Goal: Task Accomplishment & Management: Manage account settings

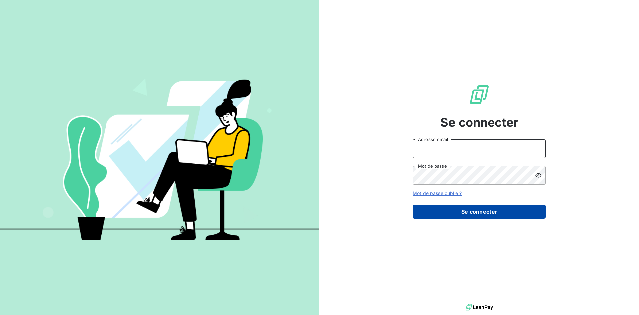
type input "[EMAIL_ADDRESS][DOMAIN_NAME]"
click at [477, 215] on button "Se connecter" at bounding box center [479, 211] width 133 height 14
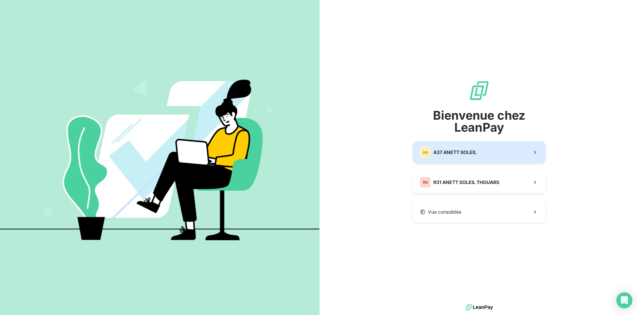
click at [535, 151] on icon "button" at bounding box center [535, 152] width 7 height 7
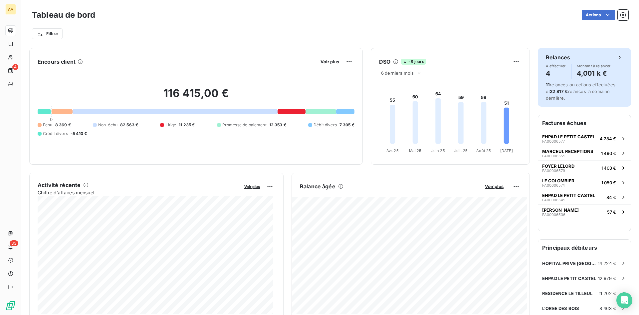
click at [577, 71] on h4 "4,001 k €" at bounding box center [594, 73] width 34 height 11
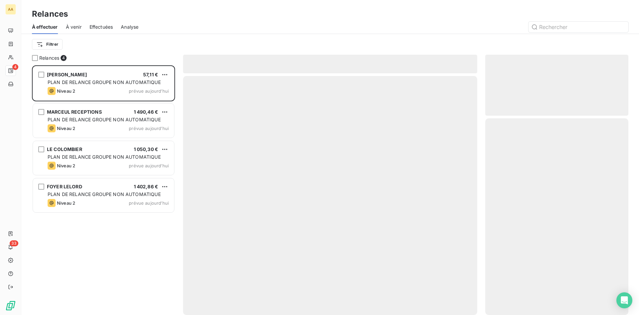
scroll to position [244, 138]
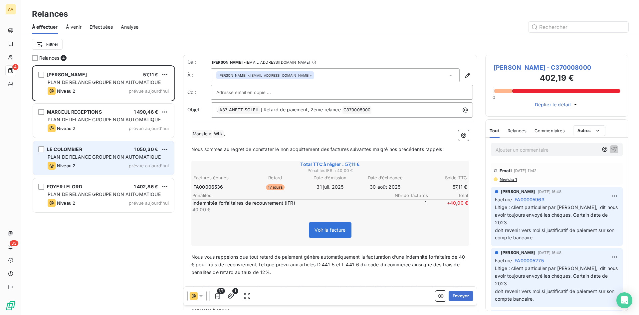
click at [94, 152] on div "LE COLOMBIER 1 050,30 € PLAN DE RELANCE GROUPE NON AUTOMATIQUE Niveau 2 prévue …" at bounding box center [103, 158] width 141 height 34
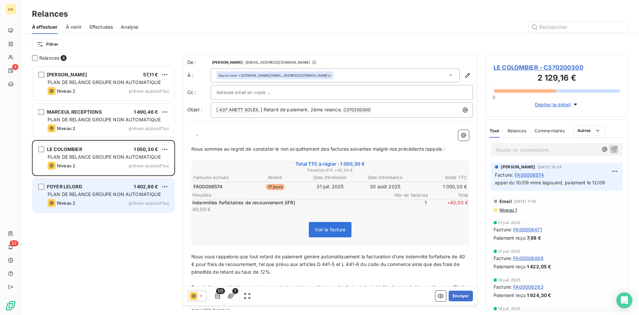
click at [87, 194] on span "PLAN DE RELANCE GROUPE NON AUTOMATIQUE" at bounding box center [104, 194] width 113 height 6
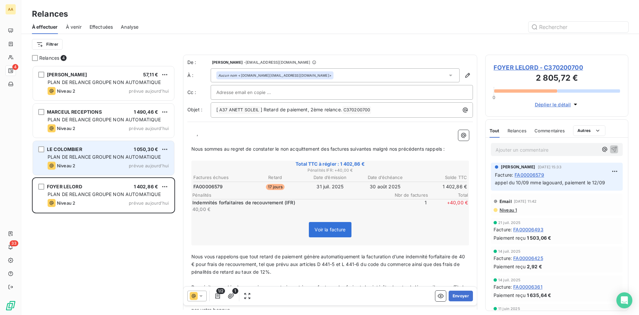
click at [91, 159] on div "PLAN DE RELANCE GROUPE NON AUTOMATIQUE" at bounding box center [108, 156] width 121 height 7
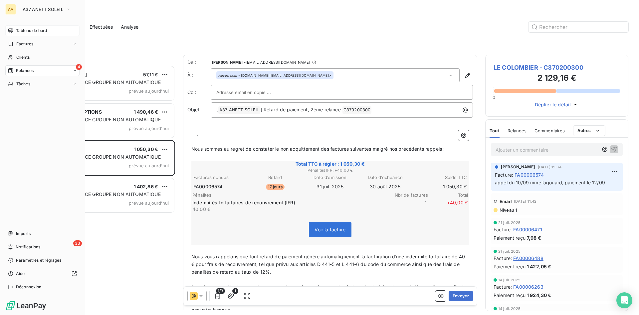
click at [34, 31] on span "Tableau de bord" at bounding box center [31, 31] width 31 height 6
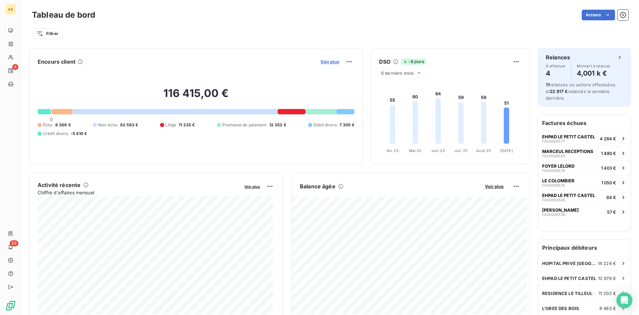
click at [324, 60] on span "Voir plus" at bounding box center [330, 61] width 19 height 5
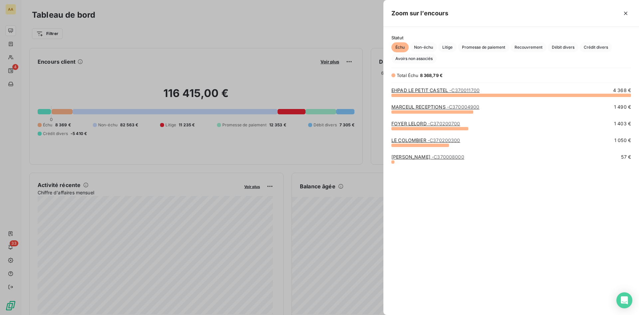
scroll to position [215, 251]
click at [488, 47] on span "Promesse de paiement" at bounding box center [483, 47] width 51 height 10
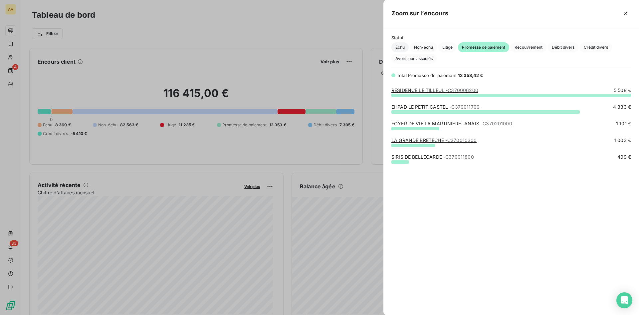
click at [402, 46] on span "Échu" at bounding box center [400, 47] width 17 height 10
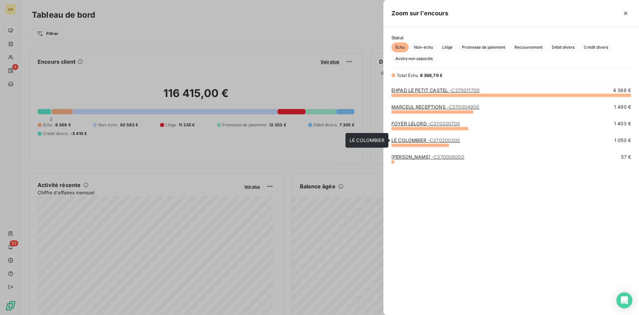
click at [413, 139] on link "LE COLOMBIER - C370200300" at bounding box center [426, 140] width 69 height 6
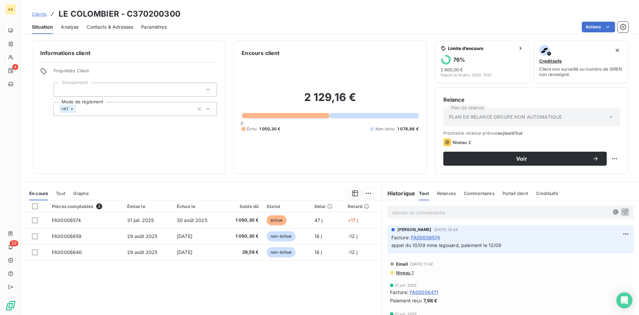
click at [66, 28] on span "Analyse" at bounding box center [70, 27] width 18 height 7
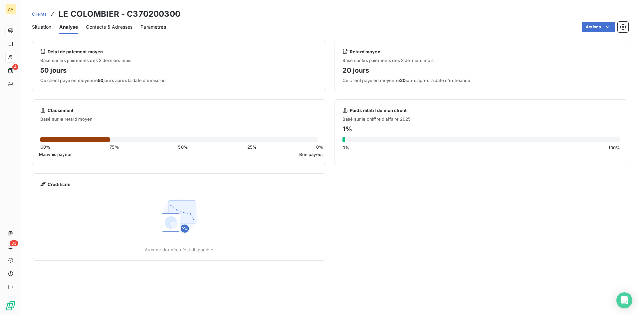
click at [44, 27] on span "Situation" at bounding box center [41, 27] width 19 height 7
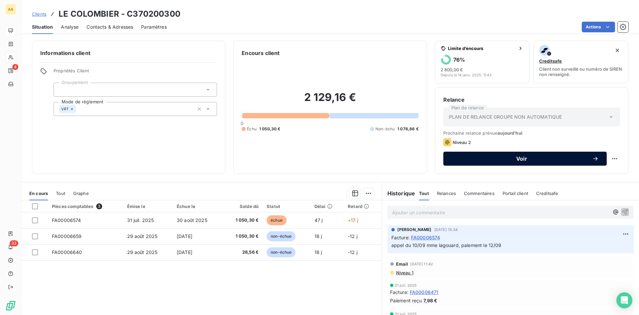
click at [497, 159] on span "Voir" at bounding box center [521, 158] width 141 height 5
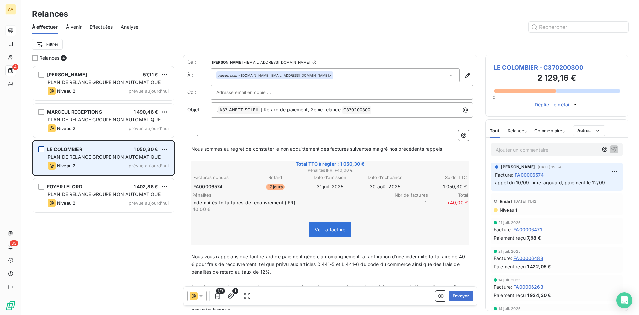
click at [41, 148] on div "grid" at bounding box center [41, 149] width 6 height 6
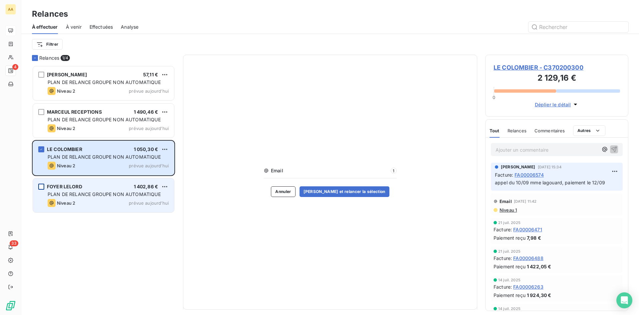
click at [41, 185] on div "grid" at bounding box center [41, 186] width 6 height 6
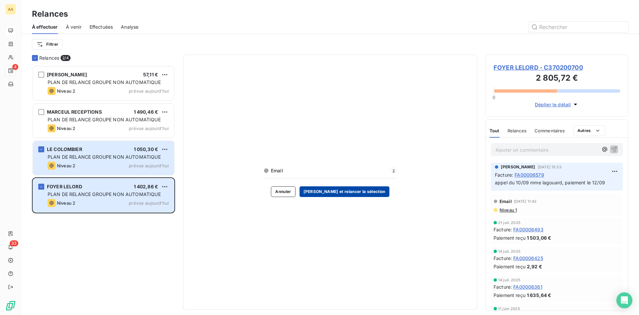
click at [342, 193] on button "[PERSON_NAME] et relancer la sélection" at bounding box center [345, 191] width 90 height 11
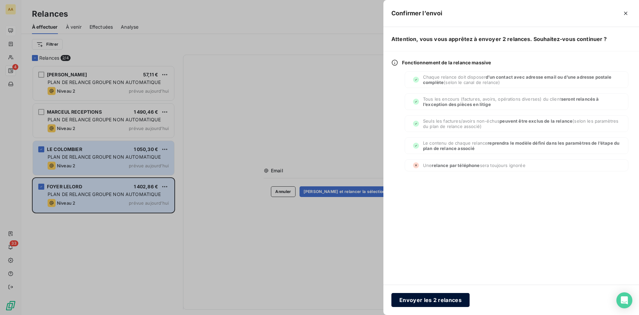
click at [428, 297] on button "Envoyer les 2 relances" at bounding box center [431, 300] width 78 height 14
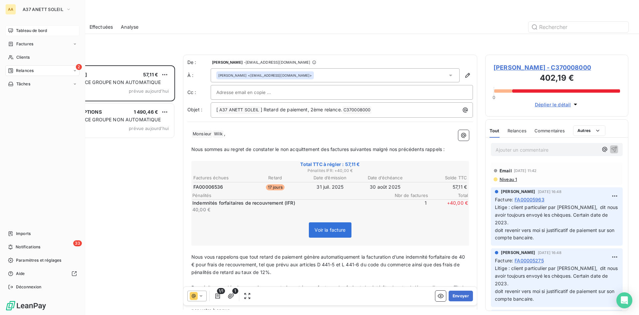
click at [32, 32] on span "Tableau de bord" at bounding box center [31, 31] width 31 height 6
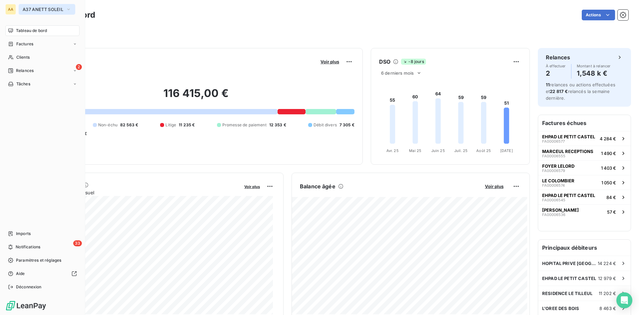
click at [69, 9] on icon "button" at bounding box center [68, 9] width 3 height 1
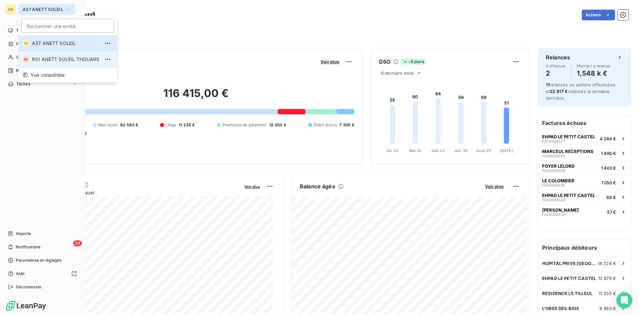
click at [51, 58] on span "R31 ANETT SOLEIL THOUARS" at bounding box center [66, 59] width 68 height 7
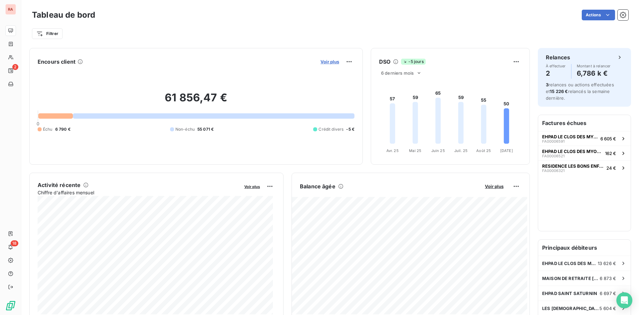
click at [327, 61] on span "Voir plus" at bounding box center [330, 61] width 19 height 5
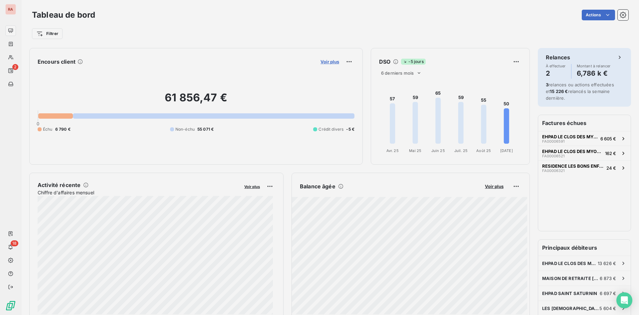
scroll to position [310, 251]
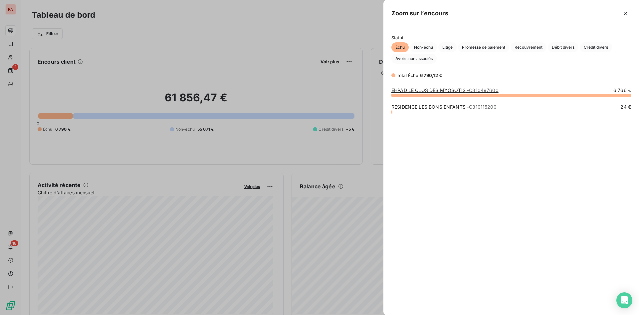
click at [438, 90] on link "EHPAD LE CLOS DES MYOSOTIS - C310497600" at bounding box center [445, 90] width 107 height 6
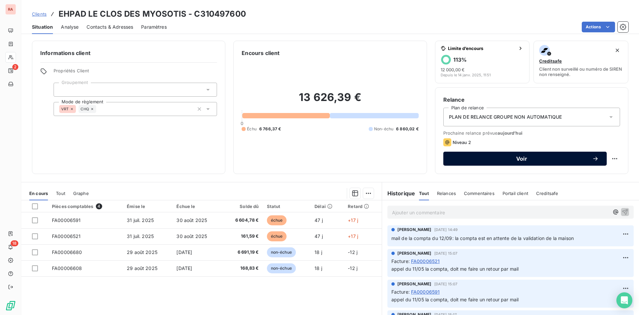
click at [488, 159] on span "Voir" at bounding box center [521, 158] width 141 height 5
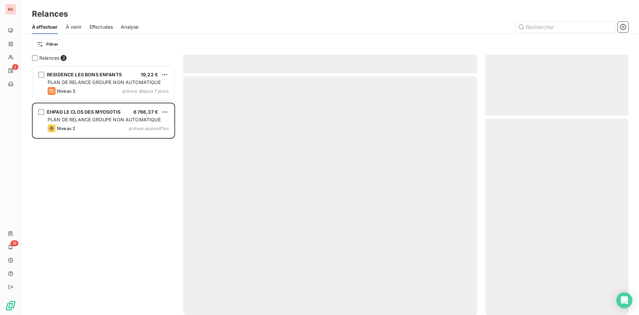
scroll to position [244, 138]
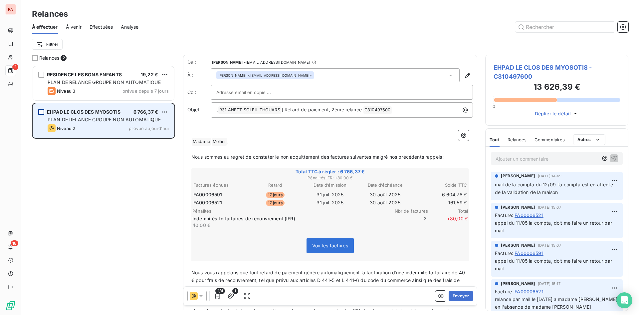
click at [41, 114] on div "grid" at bounding box center [41, 112] width 6 height 6
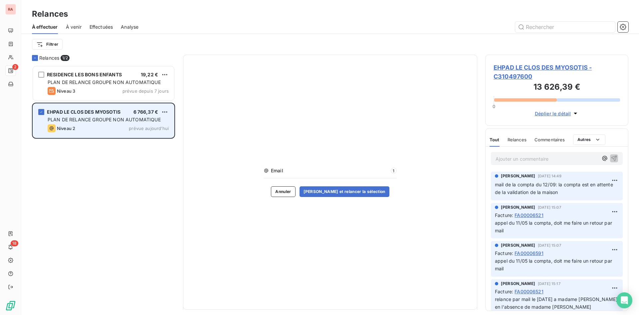
click at [112, 123] on div "EHPAD LE CLOS DES MYOSOTIS 6 766,37 € PLAN DE RELANCE GROUPE NON AUTOMATIQUE Ni…" at bounding box center [103, 121] width 141 height 34
click at [39, 113] on div "grid" at bounding box center [41, 112] width 6 height 6
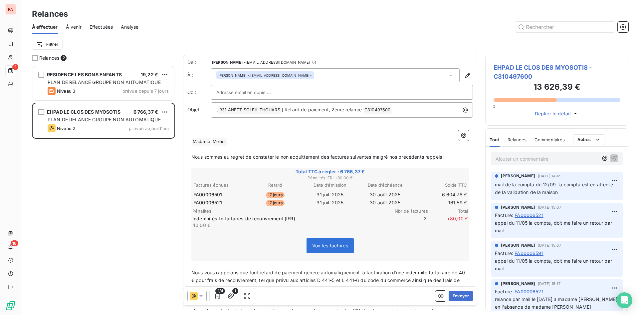
click at [249, 94] on input "text" at bounding box center [252, 92] width 72 height 10
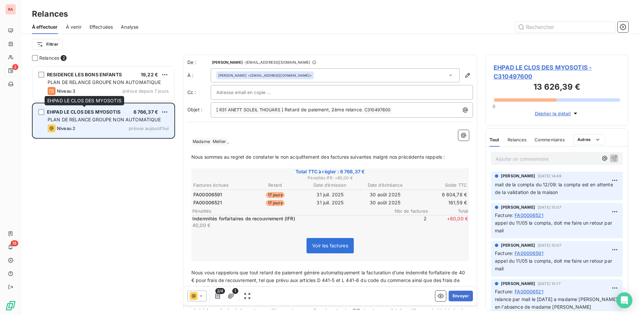
click at [101, 111] on span "EHPAD LE CLOS DES MYOSOTIS" at bounding box center [84, 112] width 74 height 6
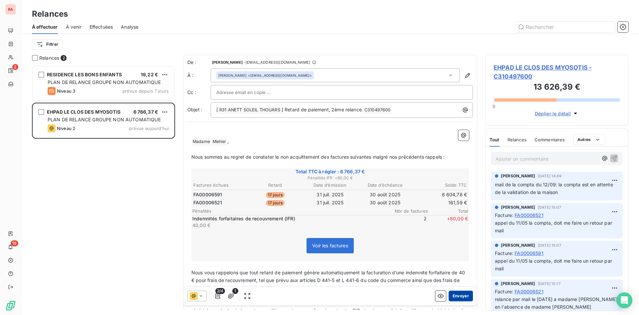
click at [458, 296] on button "Envoyer" at bounding box center [461, 295] width 24 height 11
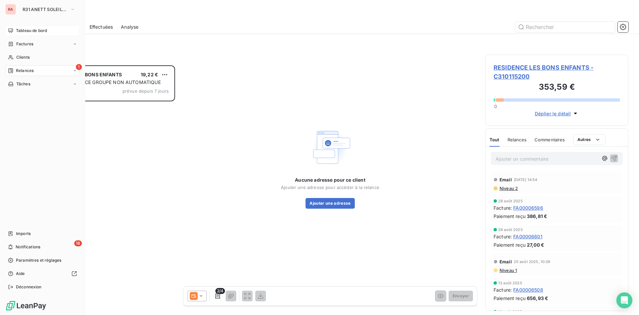
click at [25, 30] on span "Tableau de bord" at bounding box center [31, 31] width 31 height 6
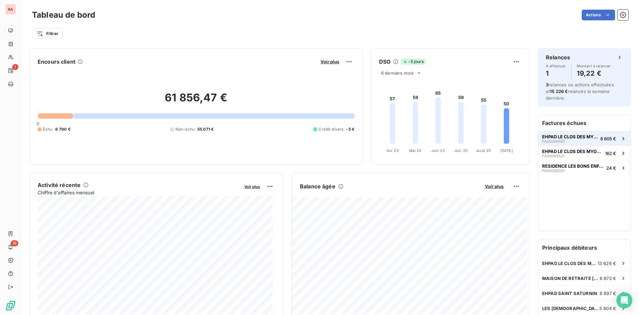
click at [578, 136] on span "EHPAD LE CLOS DES MYOSOTIS" at bounding box center [570, 136] width 56 height 5
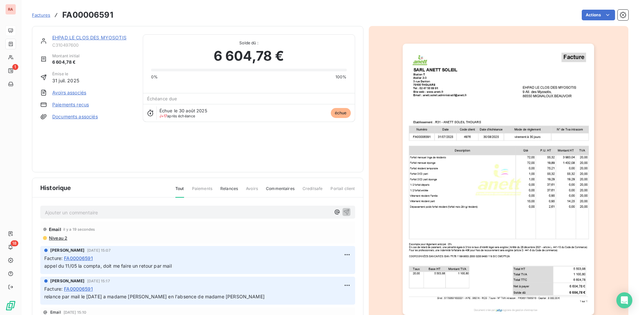
click at [96, 36] on link "EHPAD LE CLOS DES MYOSOTIS" at bounding box center [89, 38] width 74 height 6
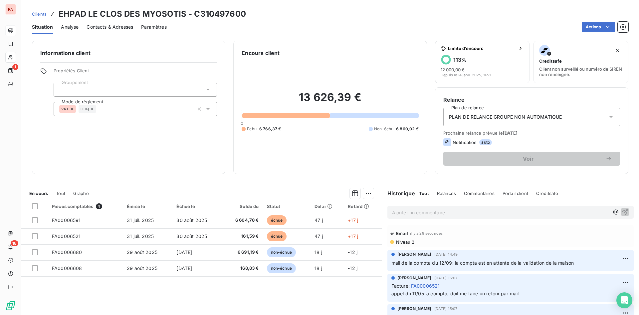
click at [67, 27] on span "Analyse" at bounding box center [70, 27] width 18 height 7
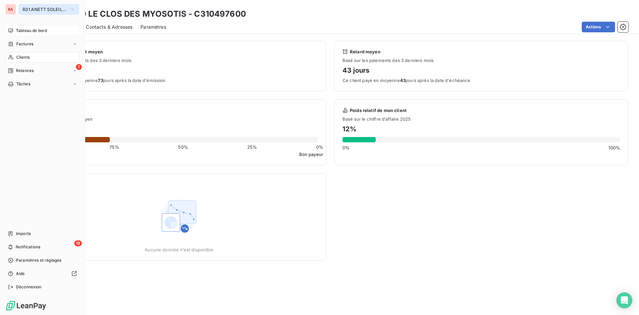
click at [72, 9] on icon "button" at bounding box center [72, 9] width 3 height 1
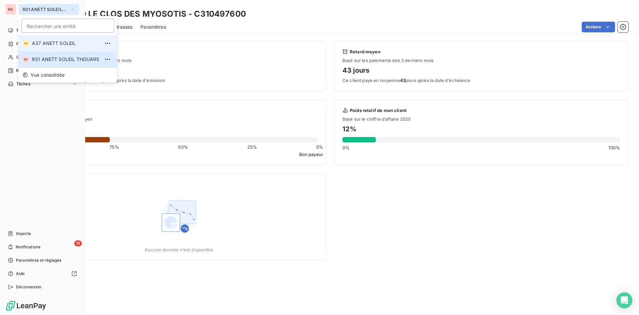
click at [58, 45] on span "A37 ANETT SOLEIL" at bounding box center [66, 43] width 68 height 7
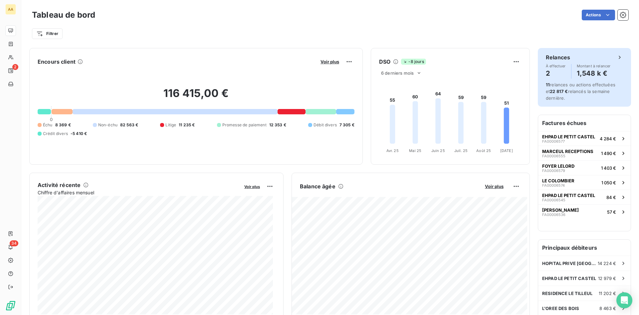
click at [553, 69] on h4 "2" at bounding box center [556, 73] width 20 height 11
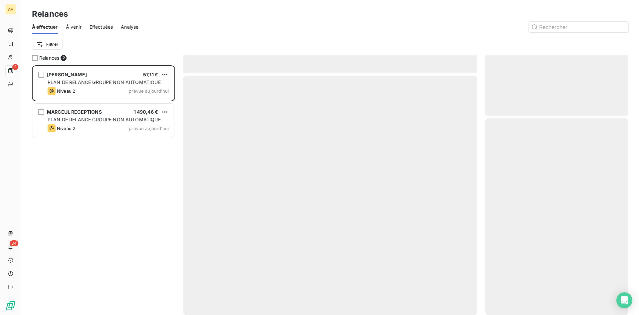
scroll to position [244, 138]
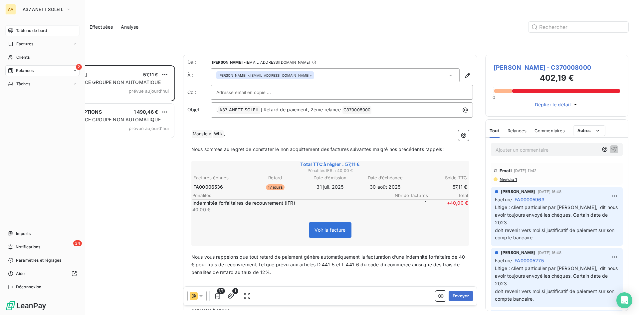
click at [24, 30] on span "Tableau de bord" at bounding box center [31, 31] width 31 height 6
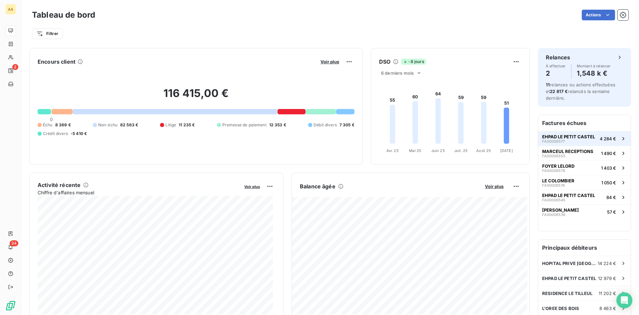
click at [561, 134] on span "EHPAD LE PETIT CASTEL" at bounding box center [568, 136] width 53 height 5
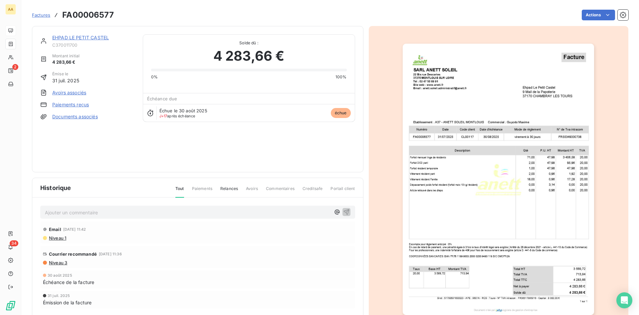
click at [73, 36] on link "EHPAD LE PETIT CASTEL" at bounding box center [80, 38] width 57 height 6
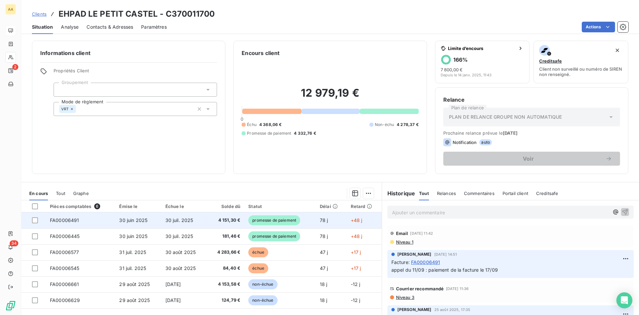
click at [269, 219] on span "promesse de paiement" at bounding box center [274, 220] width 52 height 10
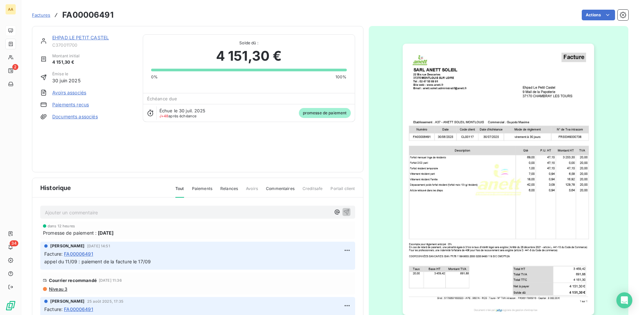
click at [82, 37] on link "EHPAD LE PETIT CASTEL" at bounding box center [80, 38] width 57 height 6
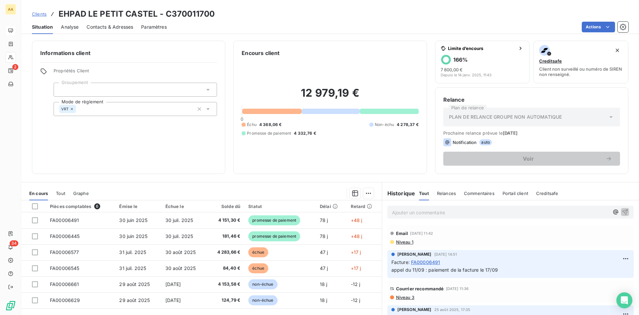
click at [65, 27] on span "Analyse" at bounding box center [70, 27] width 18 height 7
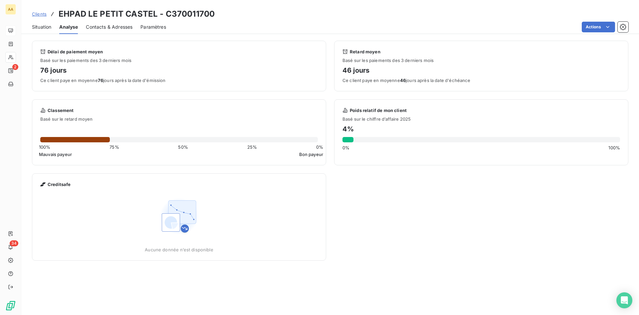
click at [41, 27] on span "Situation" at bounding box center [41, 27] width 19 height 7
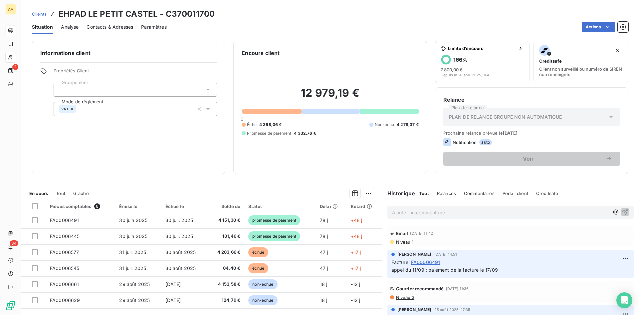
click at [68, 27] on span "Analyse" at bounding box center [70, 27] width 18 height 7
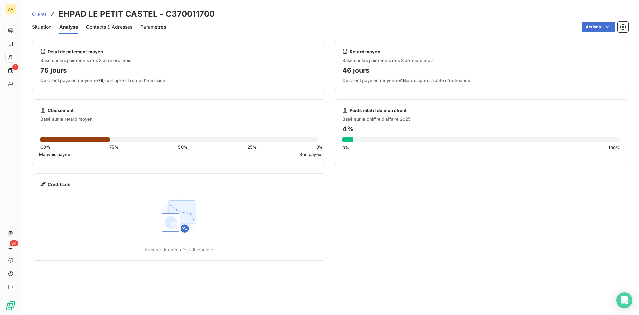
click at [45, 25] on span "Situation" at bounding box center [41, 27] width 19 height 7
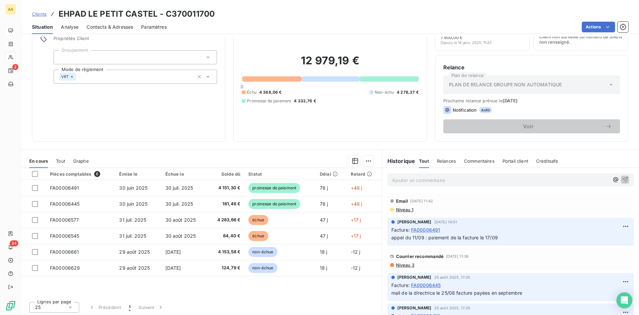
scroll to position [34, 0]
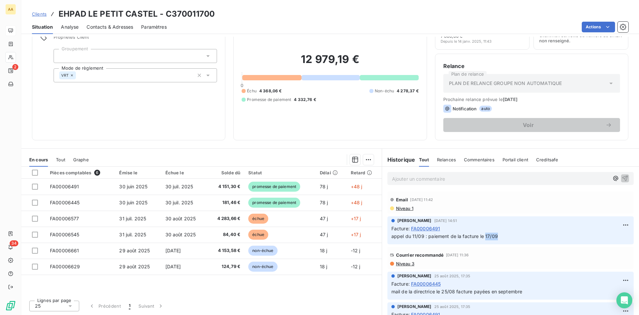
drag, startPoint x: 481, startPoint y: 235, endPoint x: 498, endPoint y: 233, distance: 16.4
click at [498, 233] on p "appel du 11/09 : paiement de la facture le 17/09" at bounding box center [511, 236] width 238 height 8
click at [325, 137] on div "Encours client 12 979,19 € 0 Échu 4 368,06 € Non-échu 4 278,37 € Promesse de pa…" at bounding box center [329, 73] width 193 height 133
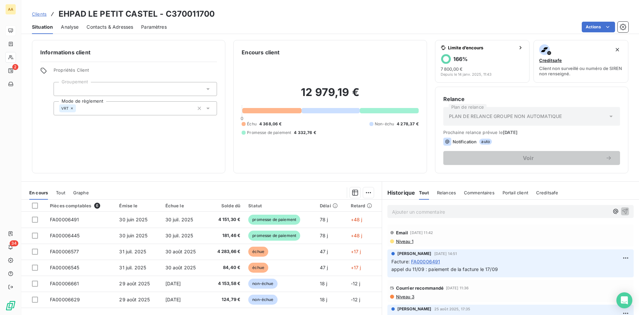
scroll to position [0, 0]
click at [228, 132] on div "Informations client Propriétés Client Groupement Mode de règlement VRT Encours …" at bounding box center [330, 107] width 618 height 133
click at [70, 27] on span "Analyse" at bounding box center [70, 27] width 18 height 7
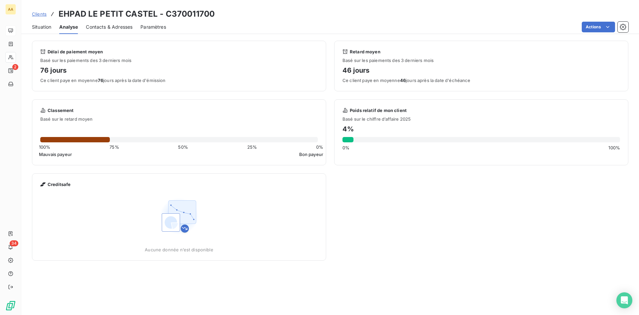
click at [43, 27] on span "Situation" at bounding box center [41, 27] width 19 height 7
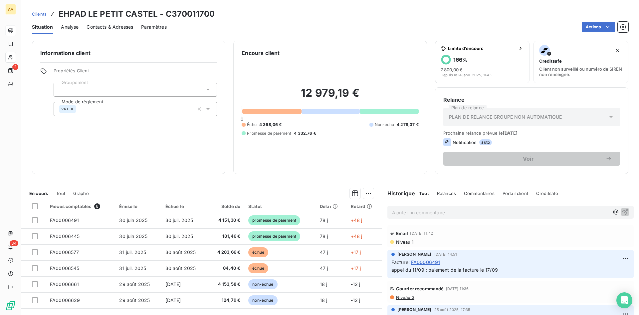
click at [285, 176] on div "Informations client Propriétés Client Groupement Mode de règlement VRT Encours …" at bounding box center [330, 176] width 618 height 278
click at [40, 13] on span "Clients" at bounding box center [39, 13] width 15 height 5
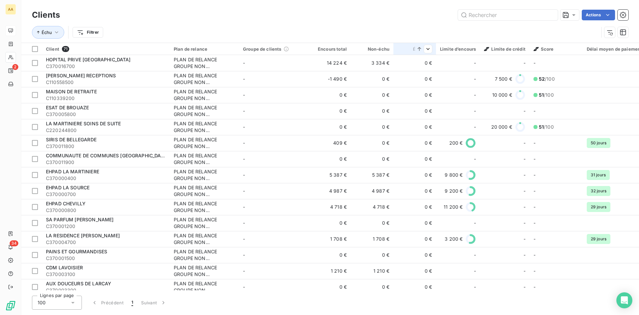
click at [419, 48] on icon at bounding box center [419, 49] width 7 height 7
click at [425, 48] on html "AA 2 34 Clients Actions Échu Filtrer Client 71 Plan de relance Groupe de client…" at bounding box center [319, 157] width 639 height 315
click at [399, 79] on span "Trier par ordre décroissant" at bounding box center [377, 77] width 59 height 7
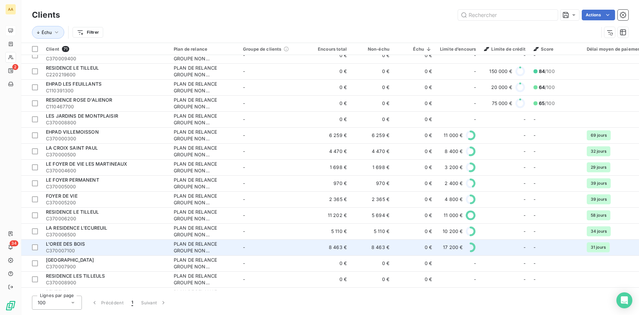
scroll to position [470, 0]
